Goal: Task Accomplishment & Management: Complete application form

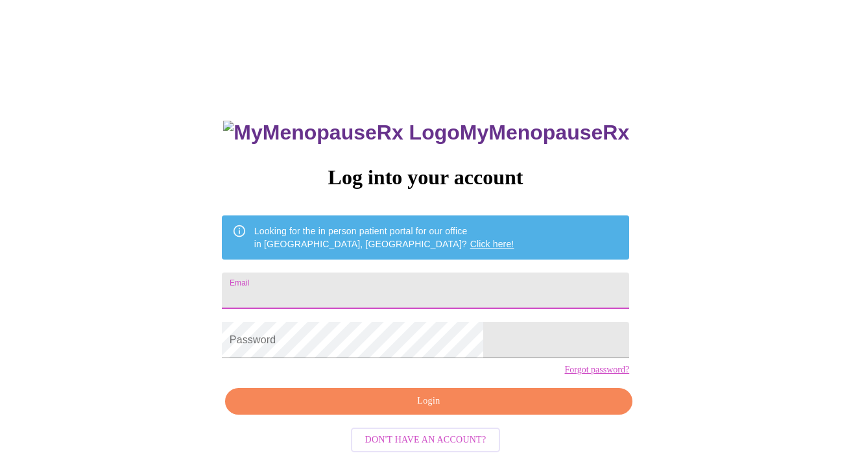
type input "[EMAIL_ADDRESS][DOMAIN_NAME]"
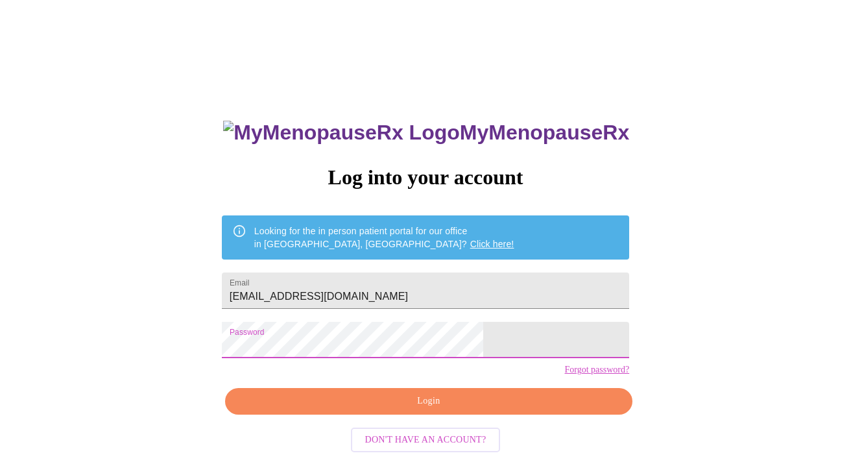
click at [378, 409] on span "Login" at bounding box center [429, 401] width 378 height 16
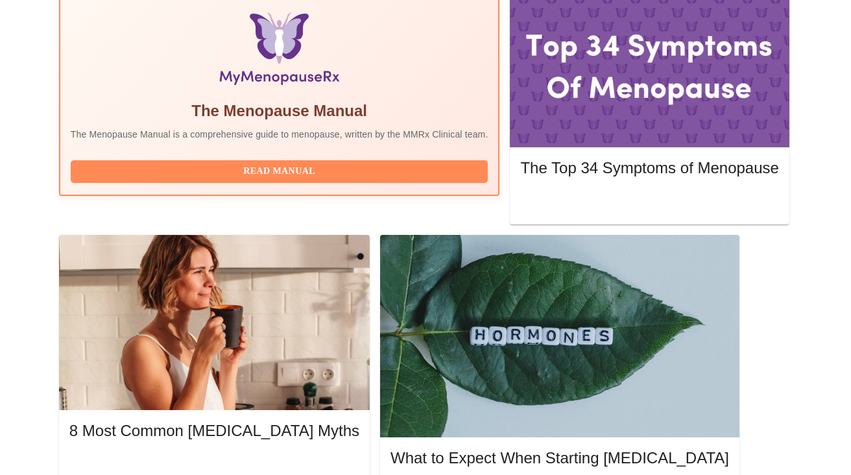
scroll to position [446, 0]
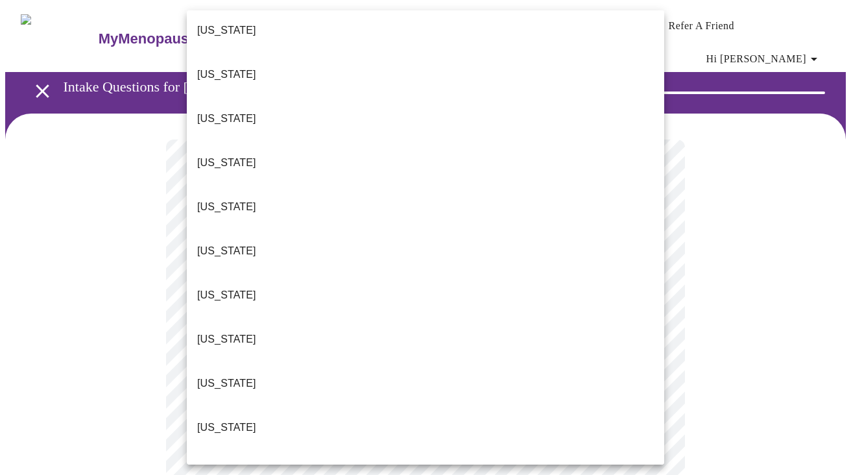
scroll to position [53, 0]
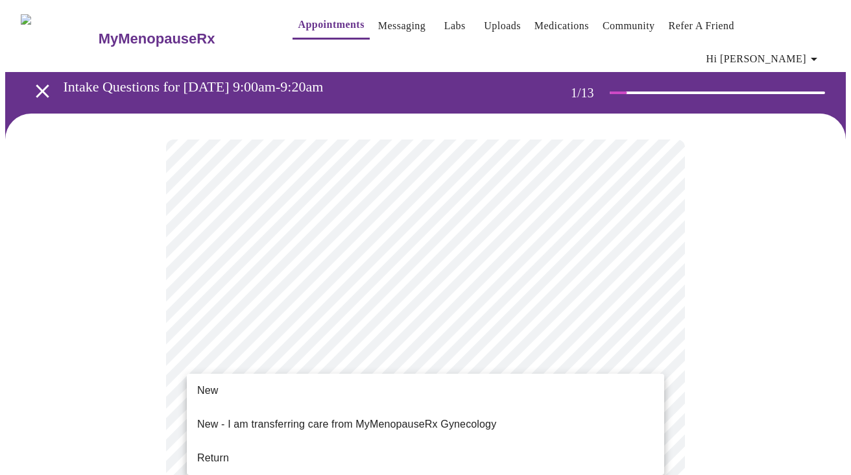
click at [460, 446] on li "Return" at bounding box center [425, 457] width 477 height 23
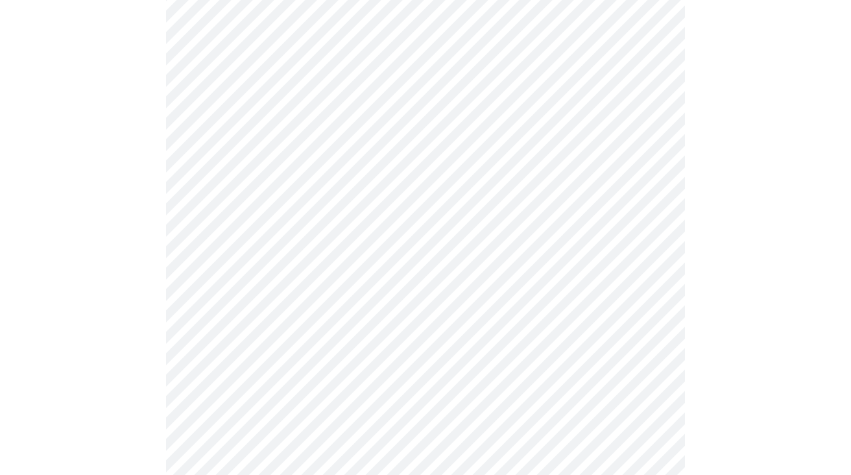
scroll to position [152, 0]
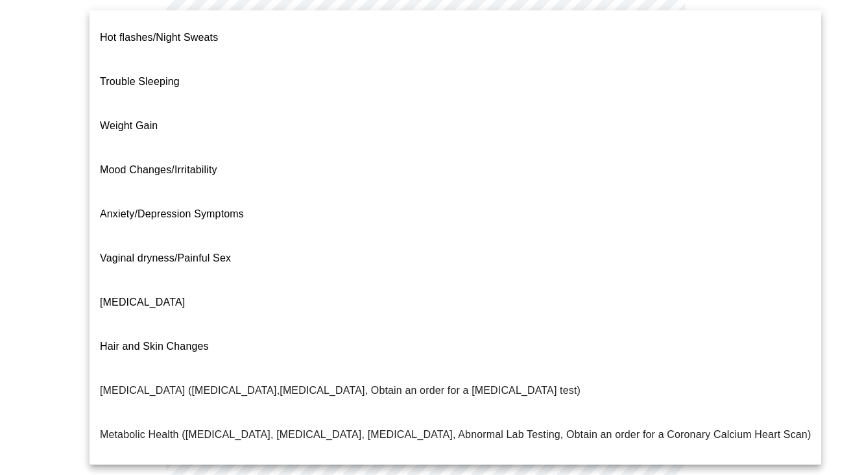
click at [645, 114] on body "MyMenopauseRx Appointments Messaging Labs Uploads Medications Community Refer a…" at bounding box center [425, 251] width 841 height 796
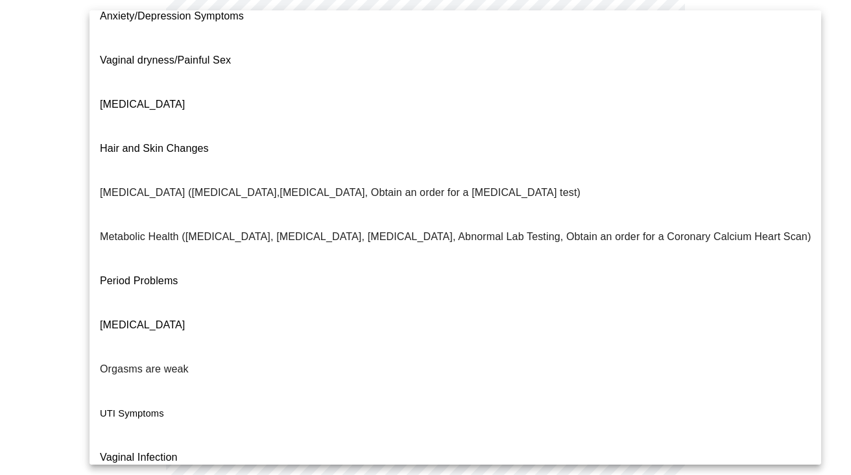
scroll to position [197, 0]
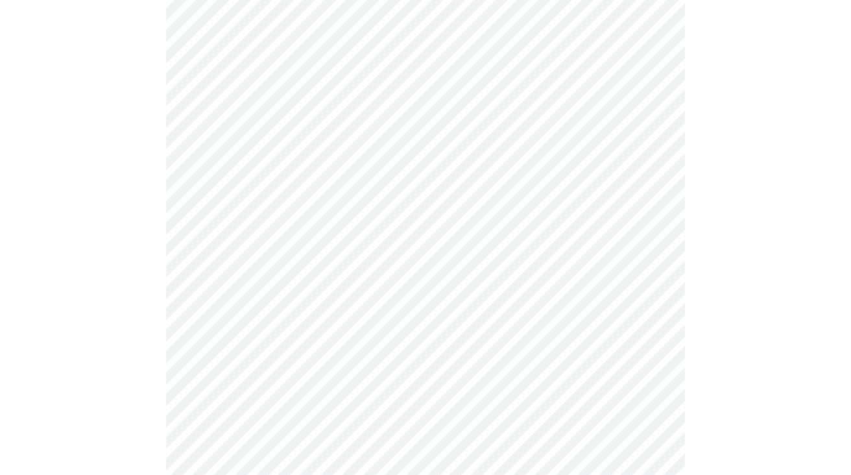
click at [418, 244] on body "MyMenopauseRx Appointments Messaging Labs Uploads Medications Community Refer a…" at bounding box center [425, 247] width 841 height 789
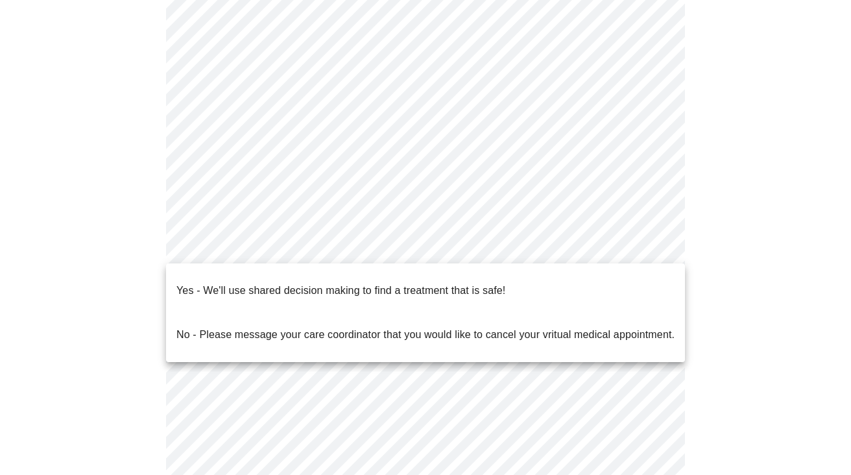
click at [424, 327] on p "No - Please message your care coordinator that you would like to cancel your vr…" at bounding box center [425, 335] width 498 height 16
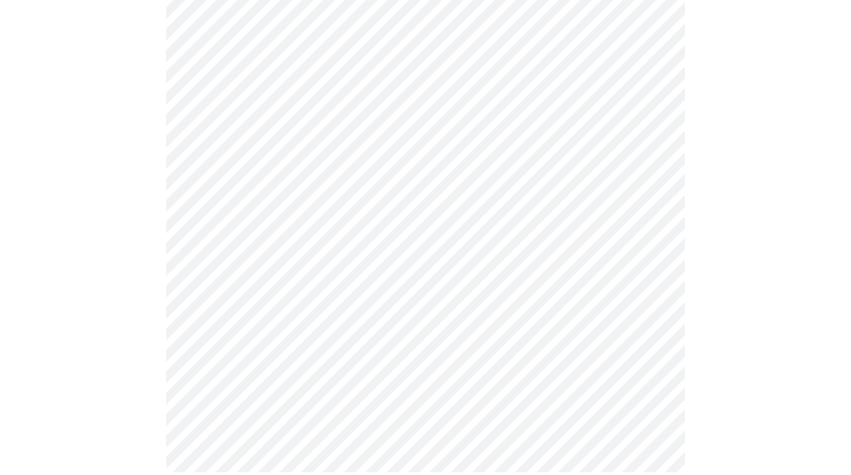
scroll to position [0, 0]
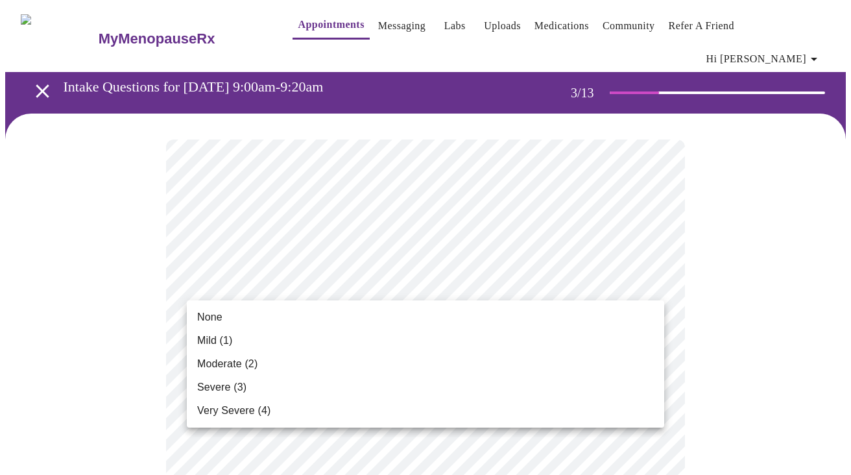
click at [535, 314] on li "None" at bounding box center [425, 317] width 477 height 23
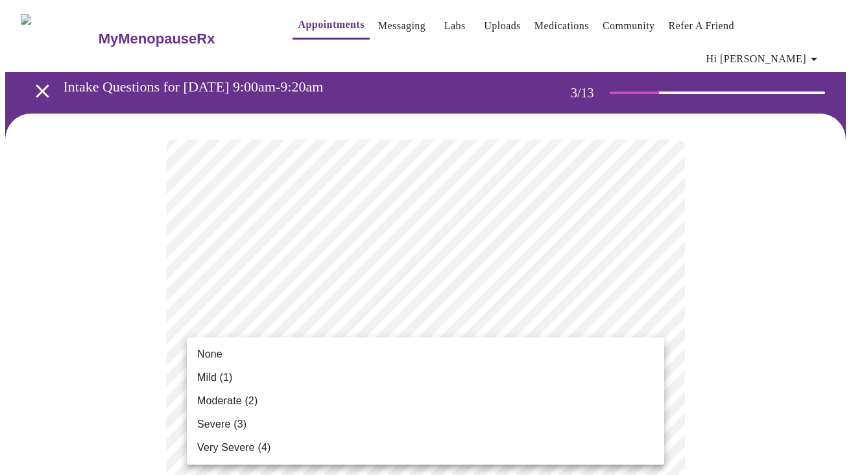
click at [509, 363] on li "None" at bounding box center [425, 354] width 477 height 23
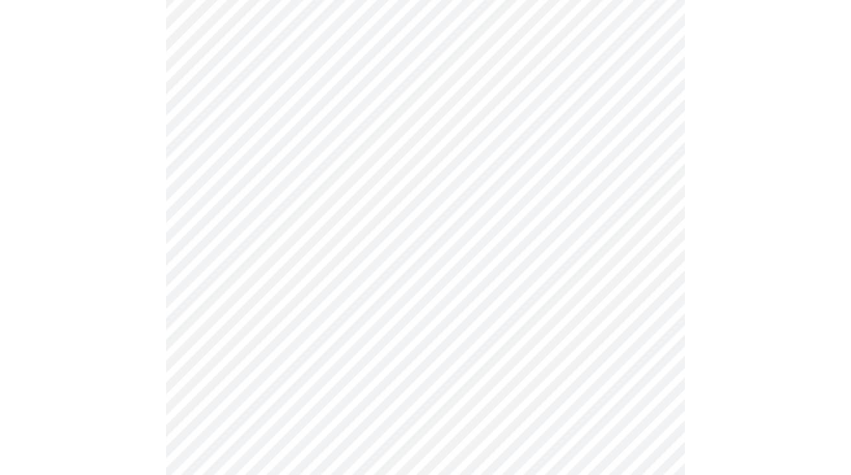
scroll to position [165, 0]
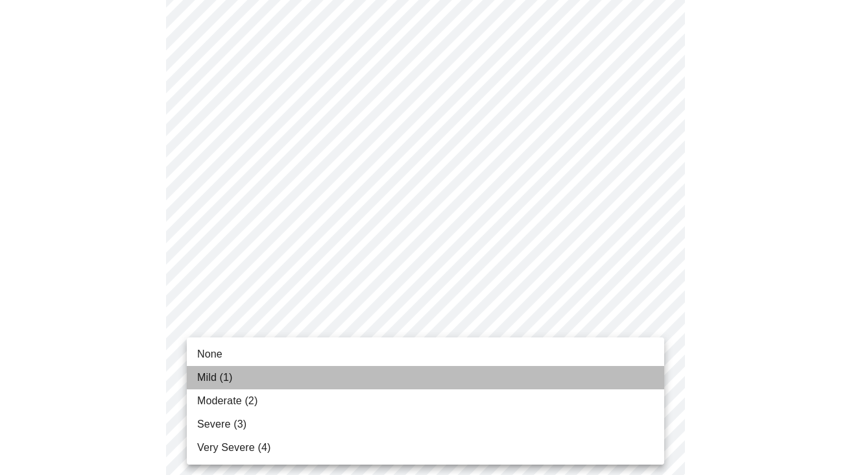
click at [485, 374] on li "Mild (1)" at bounding box center [425, 377] width 477 height 23
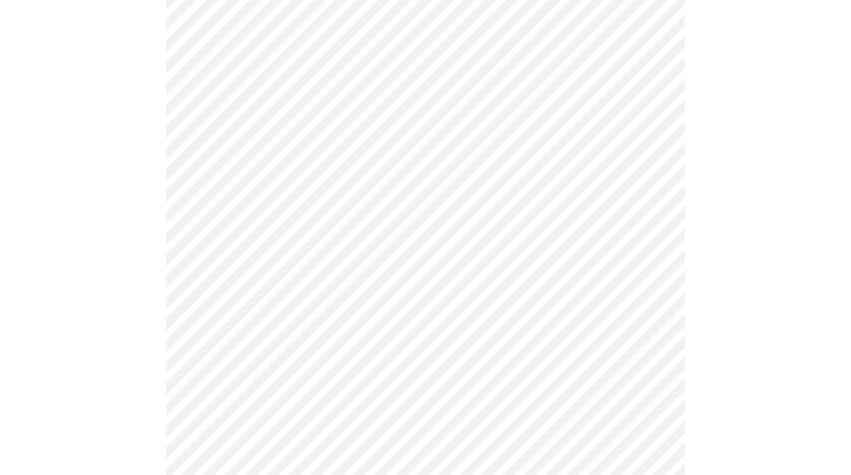
scroll to position [294, 0]
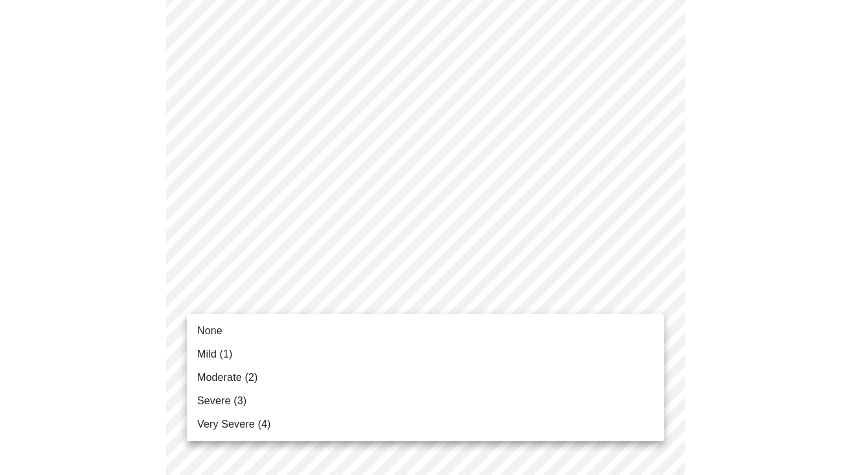
click at [444, 328] on li "None" at bounding box center [425, 330] width 477 height 23
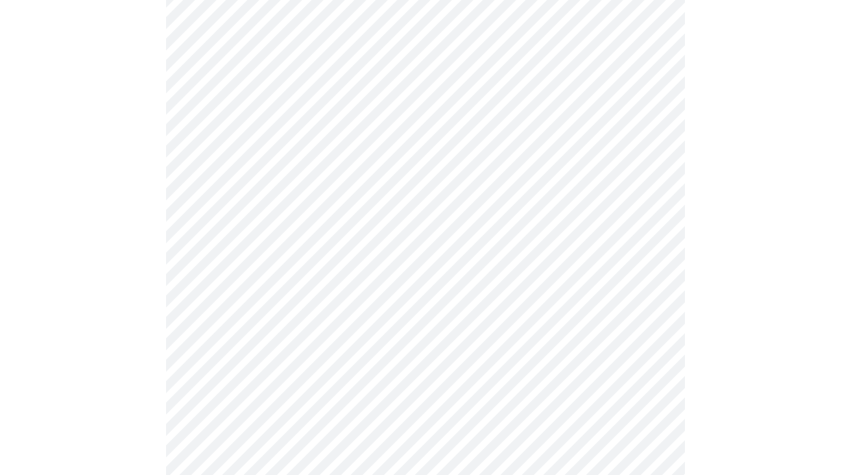
scroll to position [376, 0]
click at [444, 302] on body "MyMenopauseRx Appointments Messaging Labs Uploads Medications Community Refer a…" at bounding box center [425, 463] width 841 height 1666
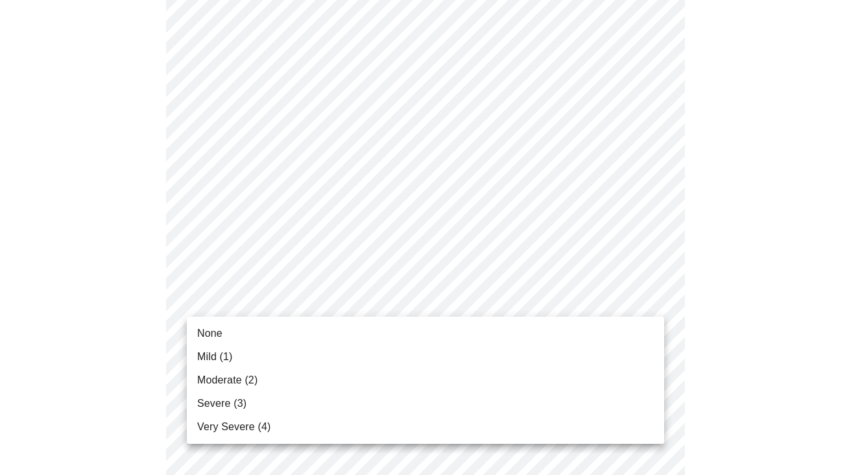
click at [431, 358] on li "Mild (1)" at bounding box center [425, 356] width 477 height 23
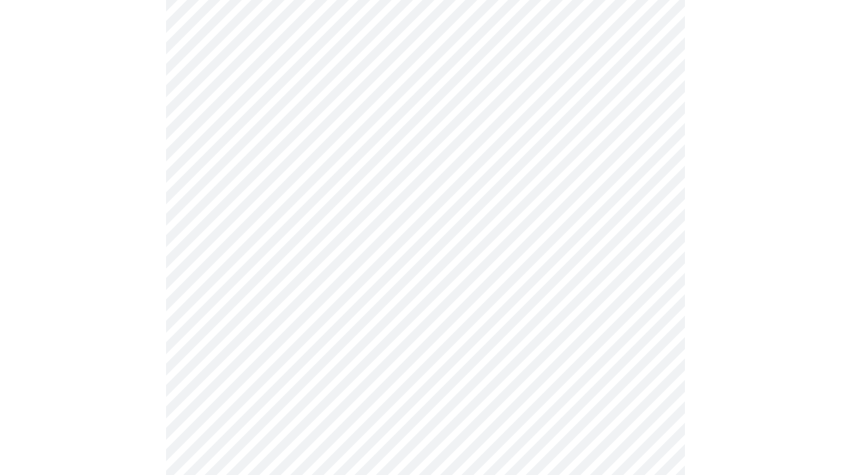
click at [423, 384] on body "MyMenopauseRx Appointments Messaging Labs Uploads Medications Community Refer a…" at bounding box center [425, 454] width 841 height 1649
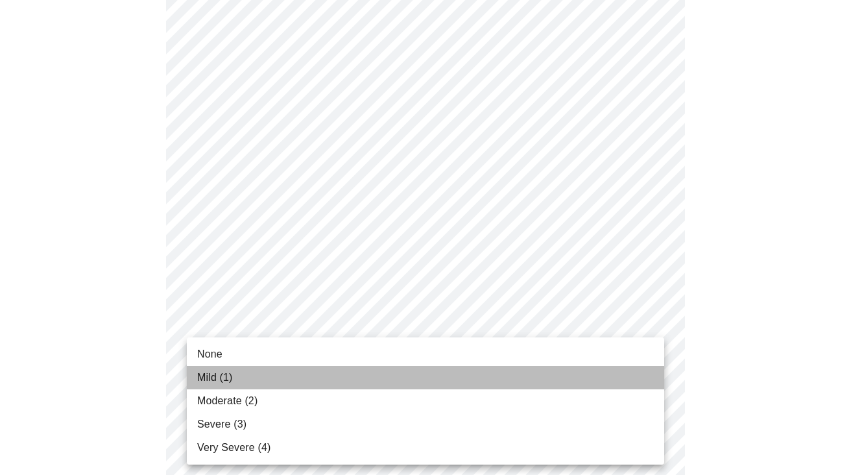
click at [423, 382] on li "Mild (1)" at bounding box center [425, 377] width 477 height 23
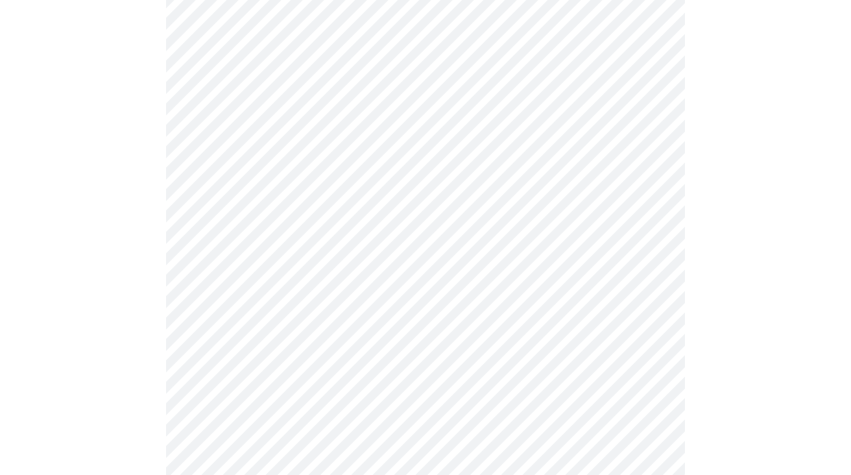
scroll to position [575, 0]
click at [424, 289] on body "MyMenopauseRx Appointments Messaging Labs Uploads Medications Community Refer a…" at bounding box center [425, 245] width 841 height 1631
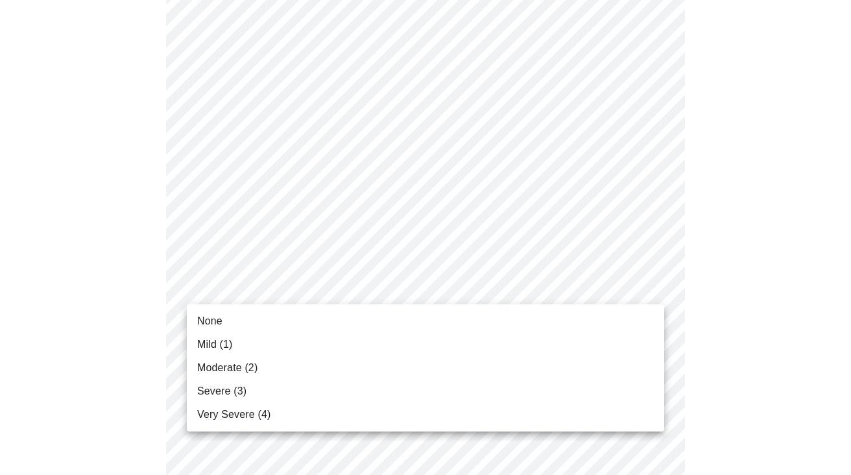
click at [420, 319] on li "None" at bounding box center [425, 320] width 477 height 23
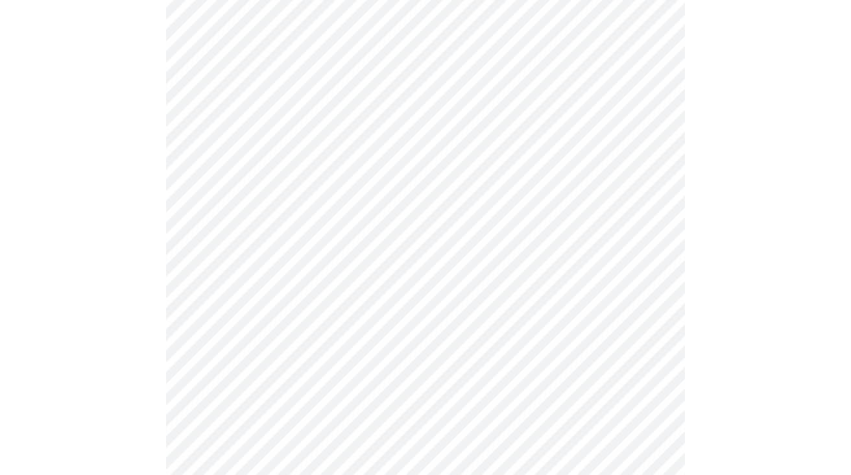
scroll to position [675, 0]
click at [416, 293] on body "MyMenopauseRx Appointments Messaging Labs Uploads Medications Community Refer a…" at bounding box center [425, 137] width 841 height 1614
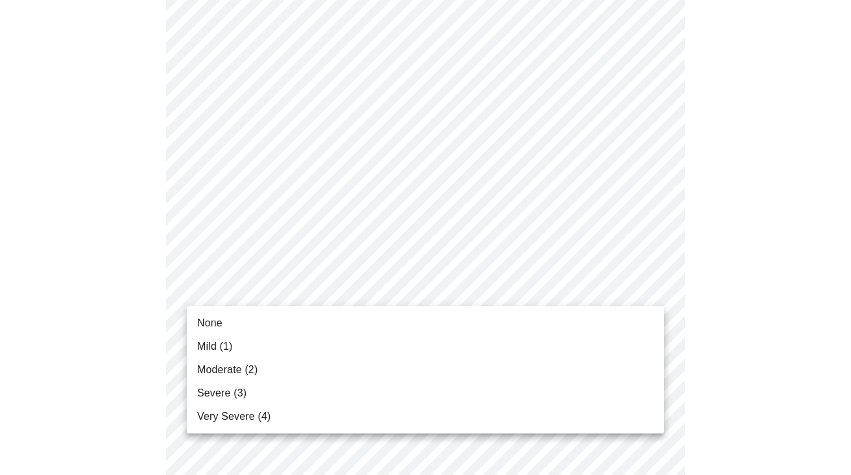
click at [408, 316] on li "None" at bounding box center [425, 322] width 477 height 23
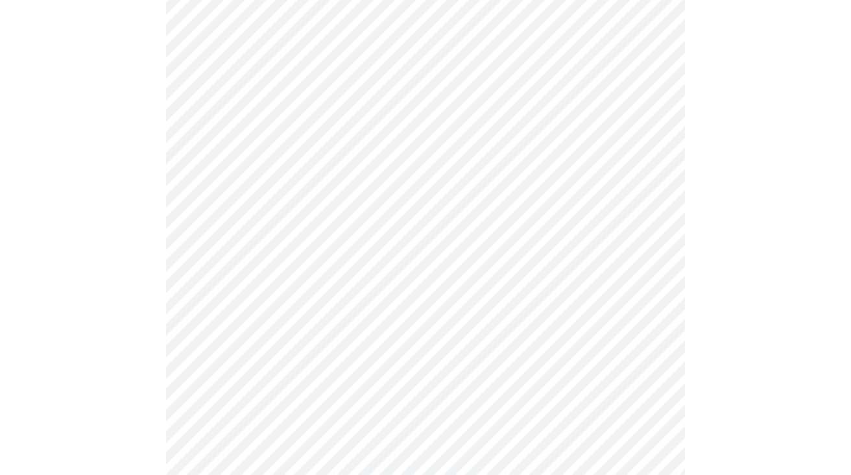
scroll to position [786, 0]
click at [403, 287] on body "MyMenopauseRx Appointments Messaging Labs Uploads Medications Community Refer a…" at bounding box center [425, 18] width 841 height 1596
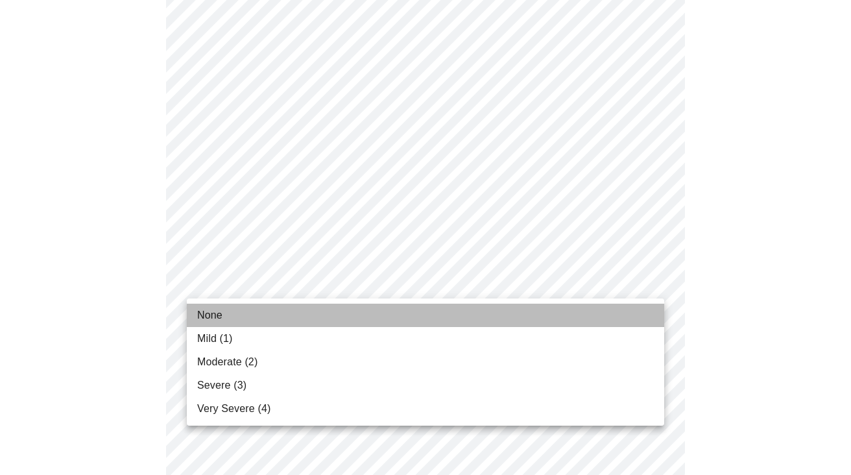
click at [398, 319] on li "None" at bounding box center [425, 315] width 477 height 23
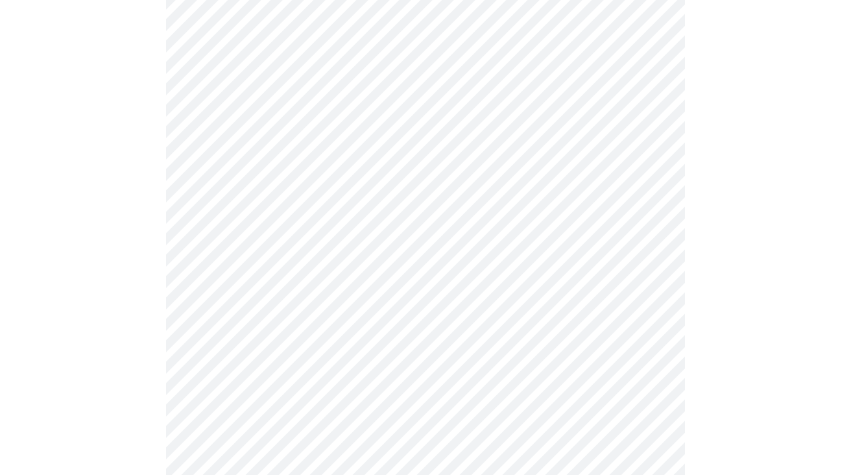
scroll to position [871, 0]
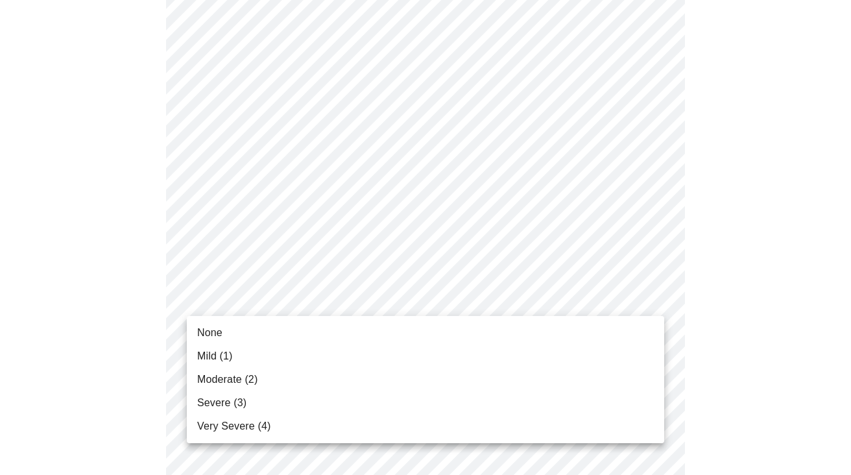
click at [392, 333] on li "None" at bounding box center [425, 332] width 477 height 23
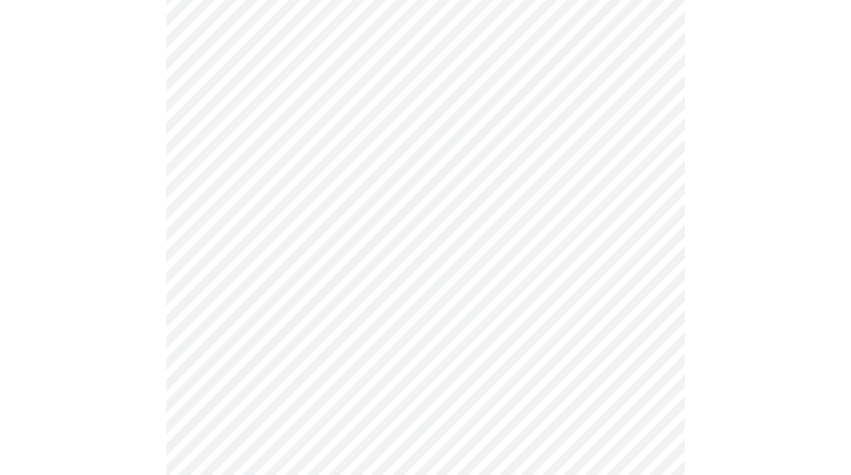
scroll to position [981, 0]
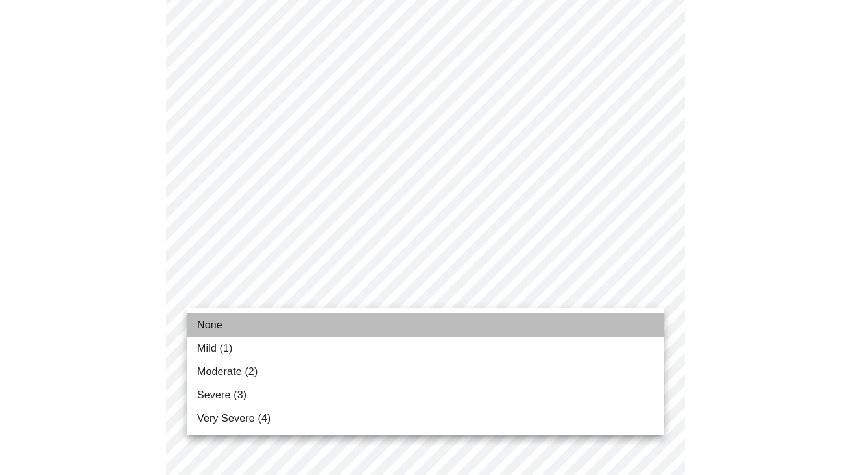
click at [381, 328] on li "None" at bounding box center [425, 324] width 477 height 23
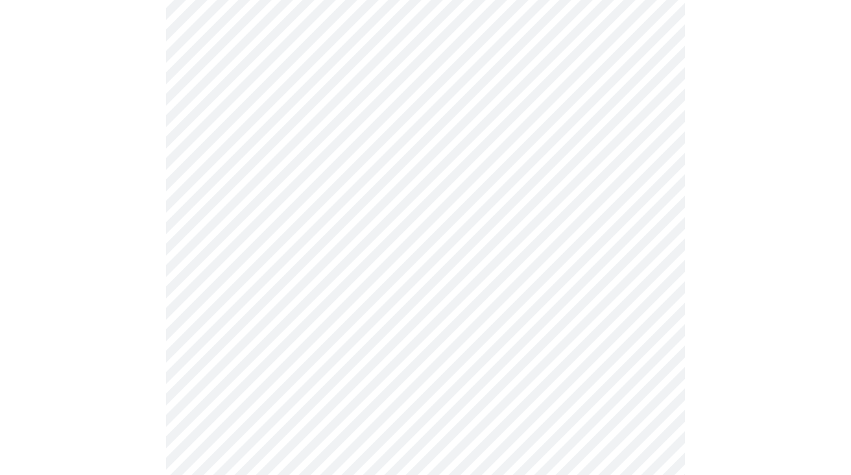
scroll to position [498, 0]
click at [490, 290] on body "MyMenopauseRx Appointments Messaging Labs Uploads Medications Community Refer a…" at bounding box center [425, 155] width 841 height 1295
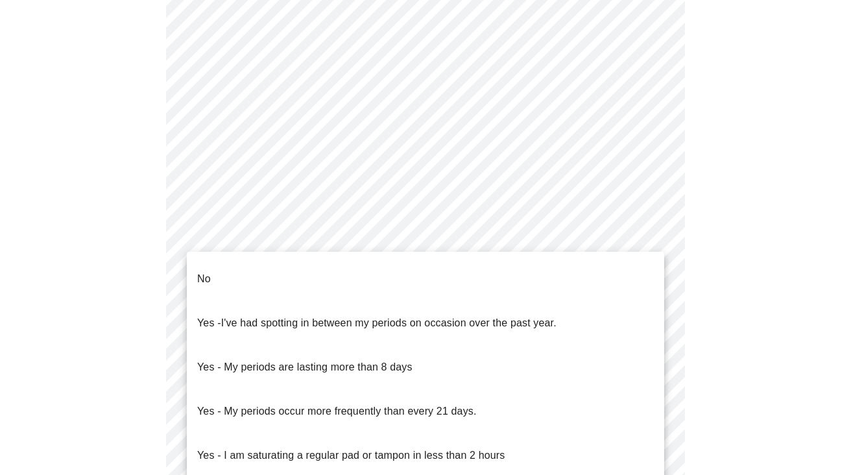
click at [490, 276] on li "No" at bounding box center [425, 279] width 477 height 44
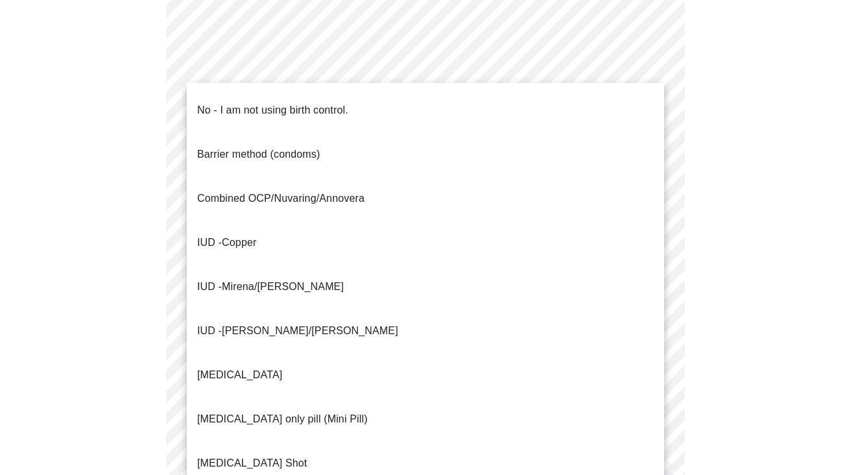
click at [469, 381] on body "MyMenopauseRx Appointments Messaging Labs Uploads Medications Community Refer a…" at bounding box center [425, 152] width 841 height 1288
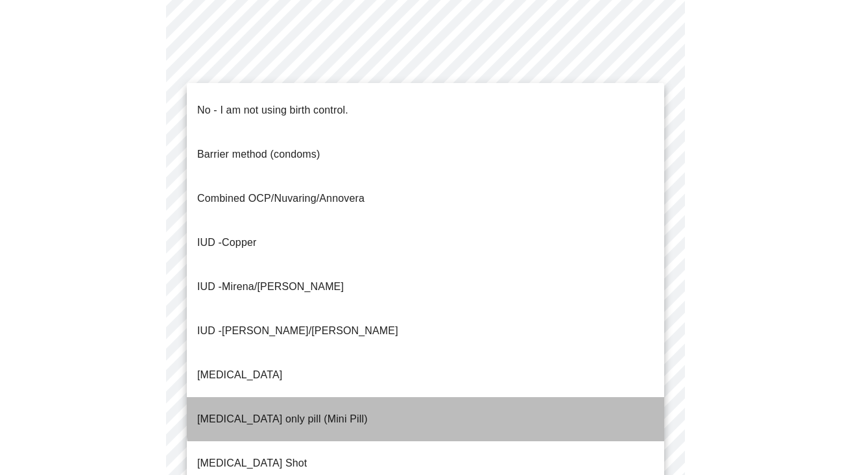
click at [468, 397] on li "[MEDICAL_DATA] only pill (Mini Pill)" at bounding box center [425, 419] width 477 height 44
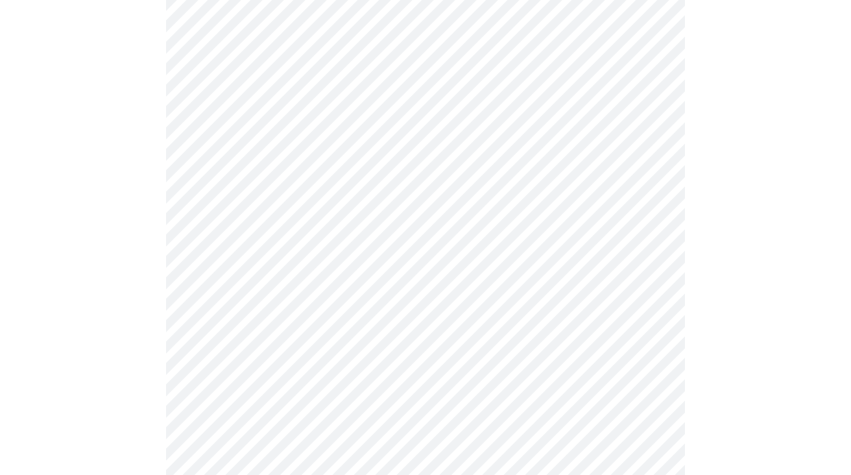
scroll to position [702, 0]
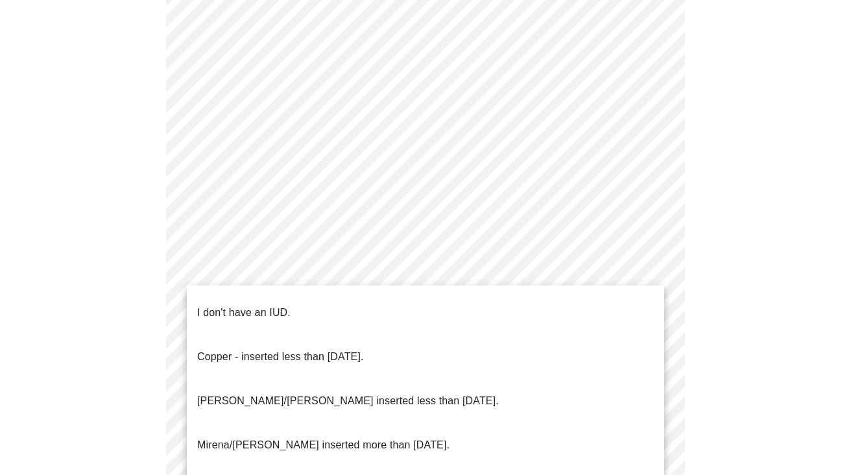
click at [451, 309] on li "I don't have an IUD." at bounding box center [425, 313] width 477 height 44
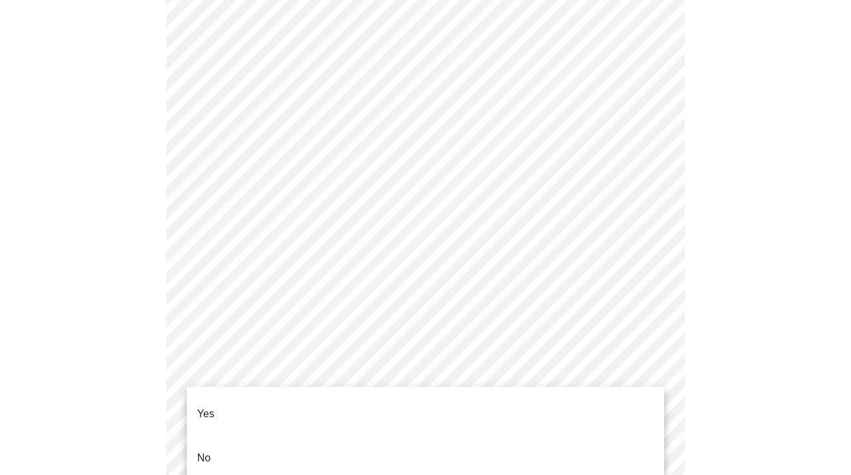
click at [431, 401] on li "Yes" at bounding box center [425, 414] width 477 height 44
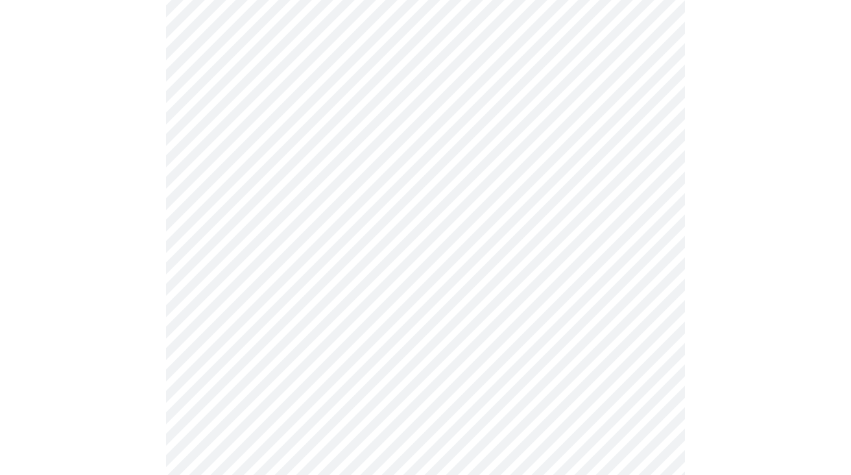
scroll to position [191, 0]
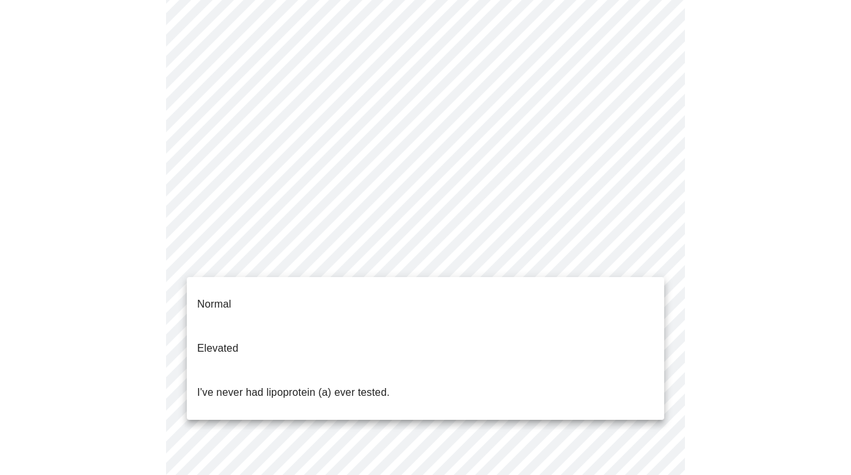
click at [573, 259] on body "MyMenopauseRx Appointments Messaging Labs Uploads Medications Community Refer a…" at bounding box center [425, 302] width 841 height 976
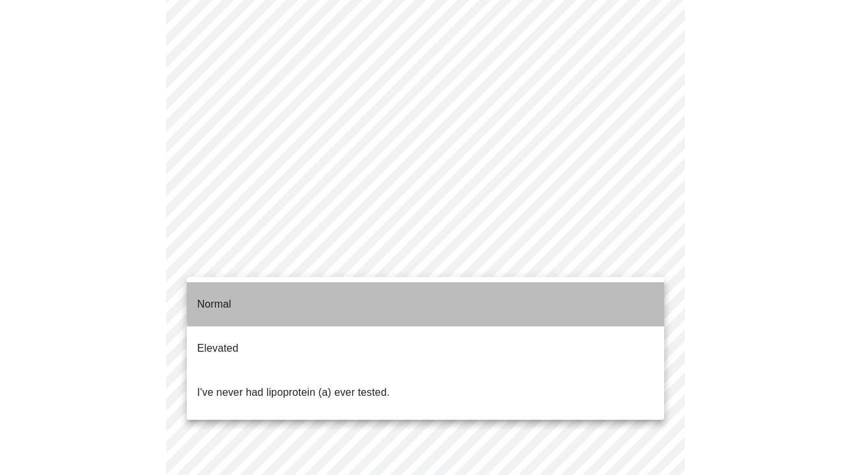
click at [568, 289] on li "Normal" at bounding box center [425, 304] width 477 height 44
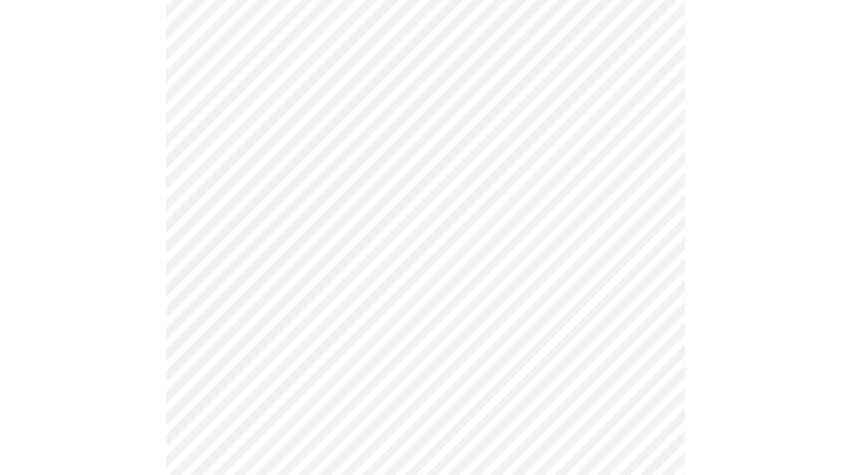
scroll to position [3405, 0]
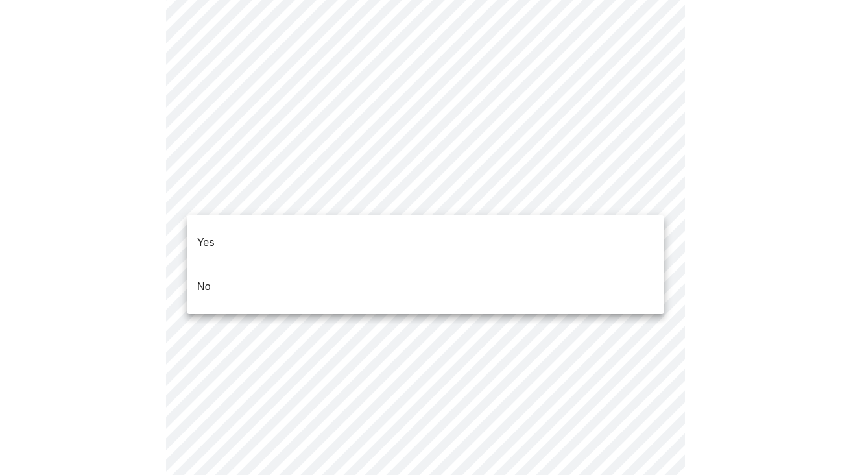
click at [335, 265] on li "No" at bounding box center [425, 287] width 477 height 44
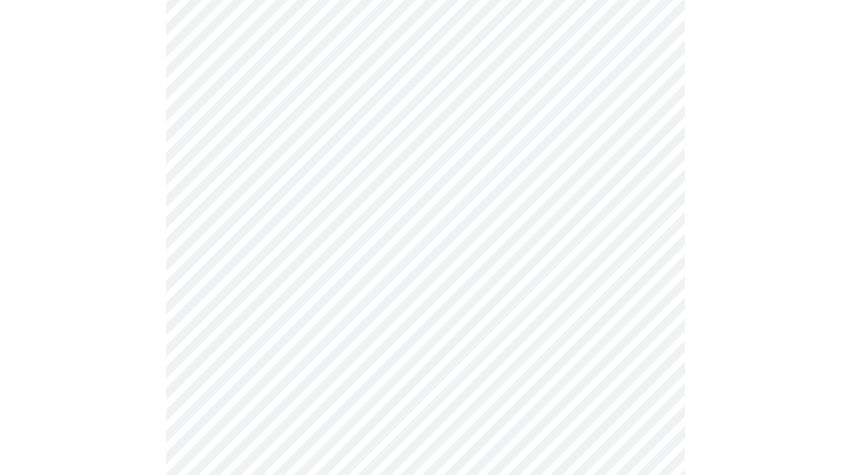
scroll to position [1074, 0]
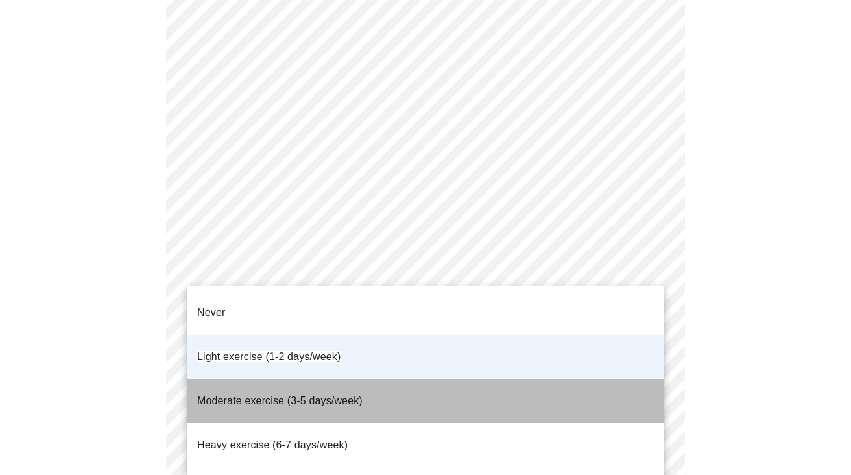
click at [592, 379] on li "Moderate exercise (3-5 days/week)" at bounding box center [425, 401] width 477 height 44
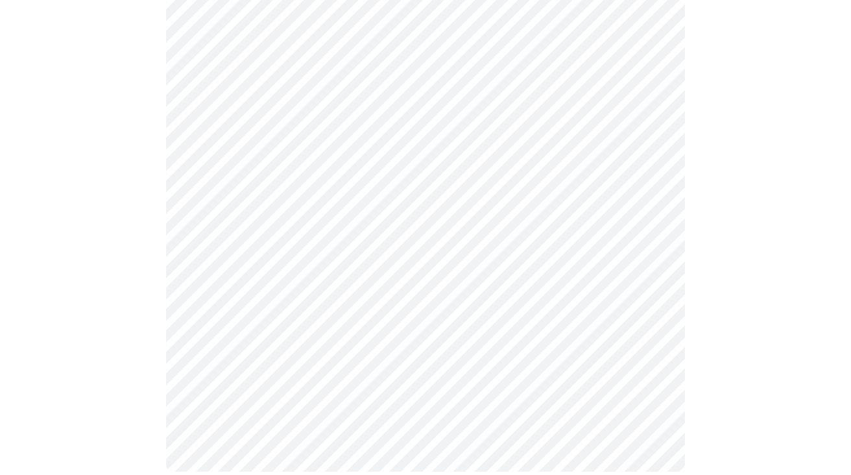
scroll to position [858, 0]
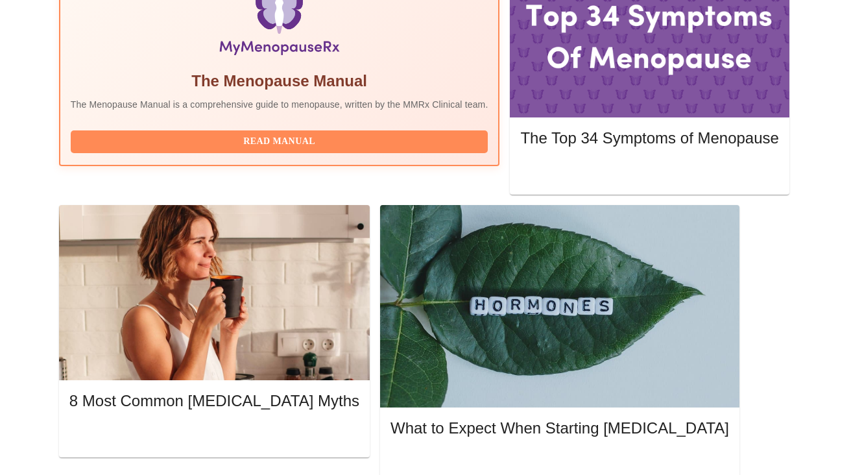
scroll to position [472, 0]
